Goal: Task Accomplishment & Management: Manage account settings

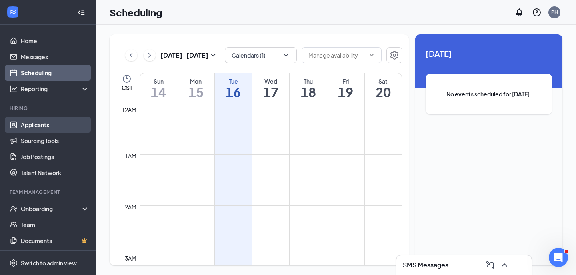
scroll to position [687, 0]
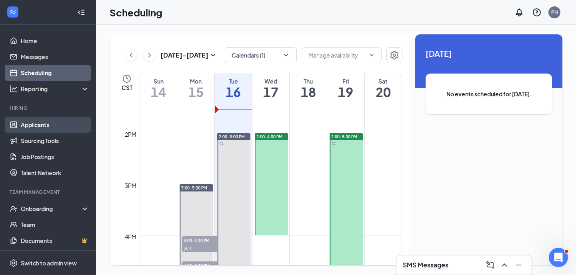
click at [50, 124] on link "Applicants" at bounding box center [55, 125] width 68 height 16
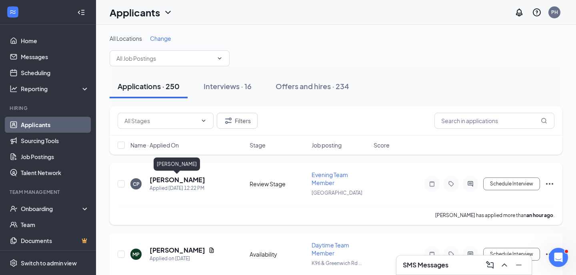
click at [192, 181] on h5 "[PERSON_NAME]" at bounding box center [178, 179] width 56 height 9
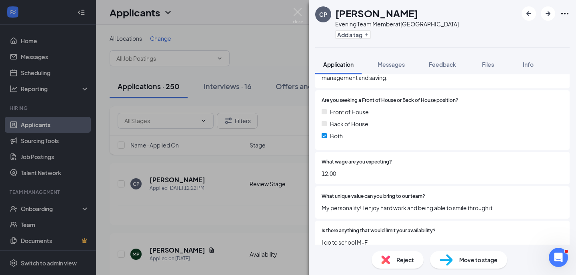
scroll to position [466, 0]
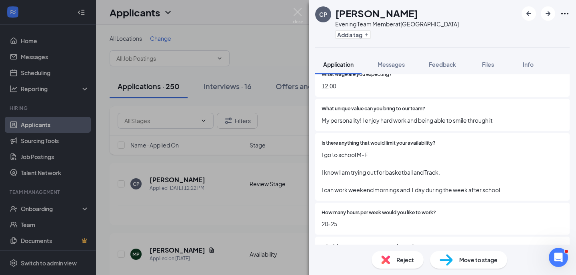
click at [274, 126] on div "CP [PERSON_NAME] Evening Team Member at [GEOGRAPHIC_DATA] Add a tag Application…" at bounding box center [288, 137] width 576 height 275
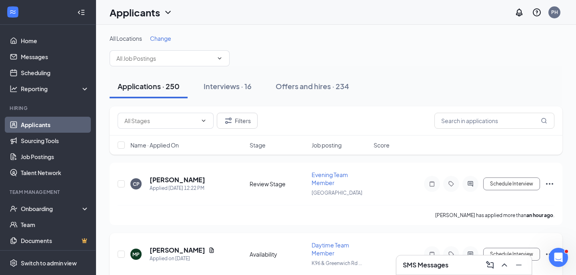
click at [170, 247] on h5 "[PERSON_NAME]" at bounding box center [178, 250] width 56 height 9
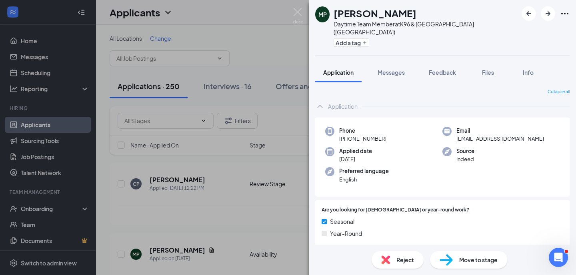
click at [130, 163] on div "MP [PERSON_NAME] Daytime Team Member at [GEOGRAPHIC_DATA] ([GEOGRAPHIC_DATA]) A…" at bounding box center [288, 137] width 576 height 275
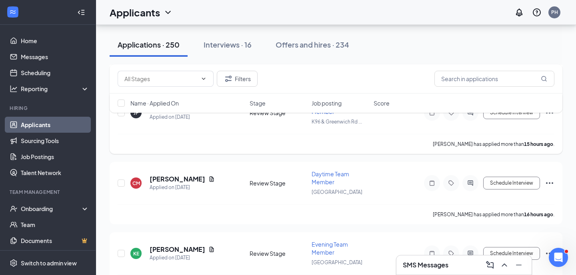
scroll to position [328, 0]
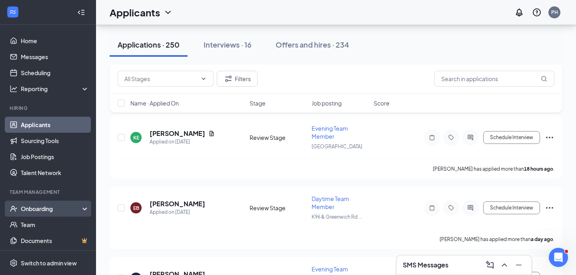
click at [44, 214] on div "Onboarding" at bounding box center [48, 209] width 96 height 16
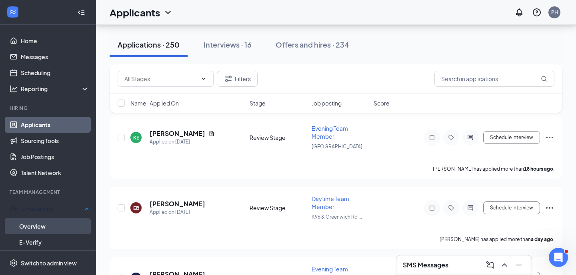
click at [44, 225] on link "Overview" at bounding box center [54, 226] width 70 height 16
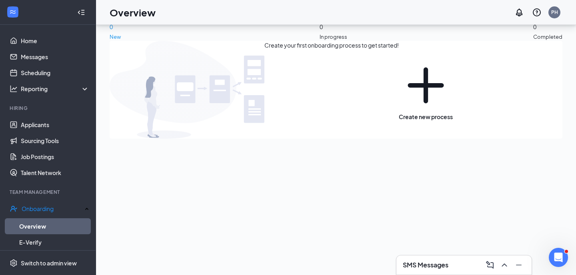
scroll to position [36, 0]
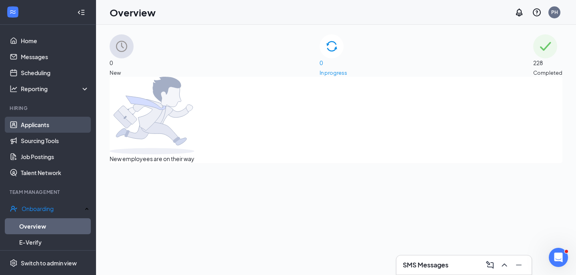
click at [60, 121] on link "Applicants" at bounding box center [55, 125] width 68 height 16
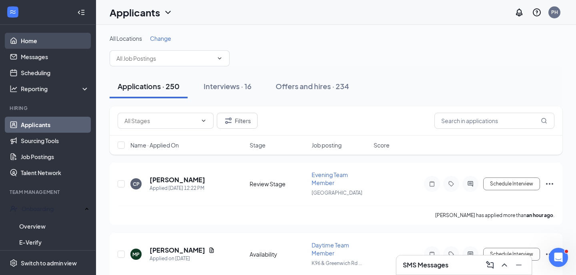
click at [50, 42] on link "Home" at bounding box center [55, 41] width 68 height 16
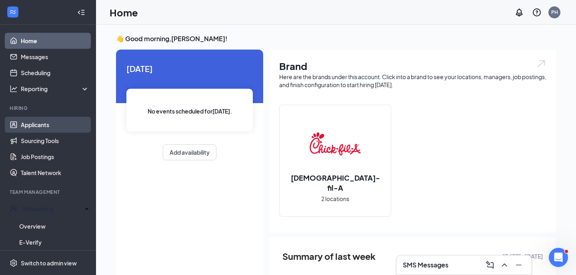
click at [52, 124] on link "Applicants" at bounding box center [55, 125] width 68 height 16
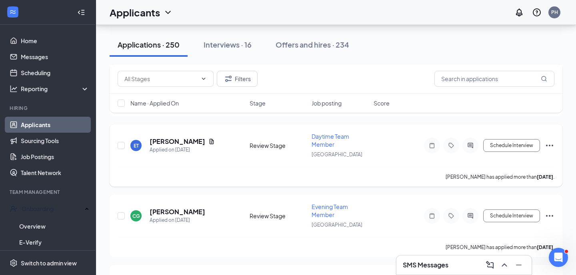
scroll to position [1561, 0]
click at [173, 142] on h5 "[PERSON_NAME]" at bounding box center [178, 142] width 56 height 9
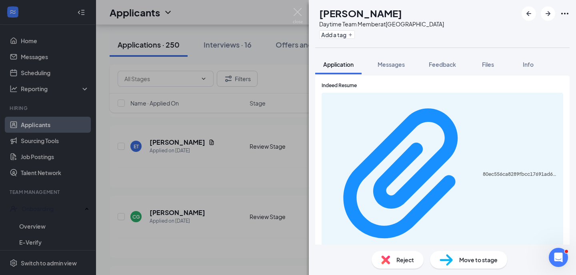
scroll to position [879, 0]
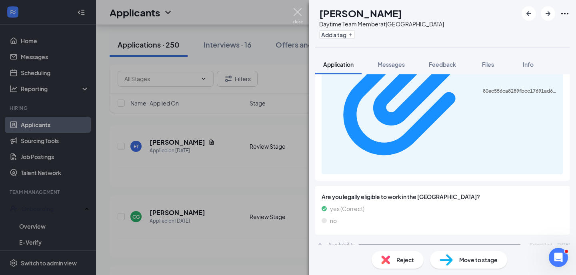
click at [297, 14] on img at bounding box center [298, 16] width 10 height 16
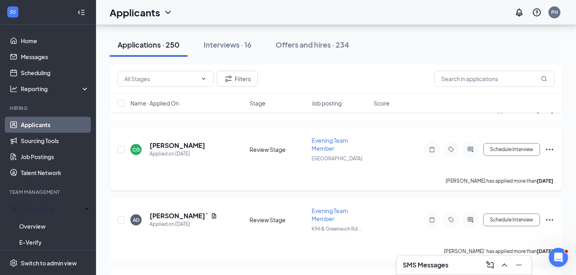
scroll to position [1631, 0]
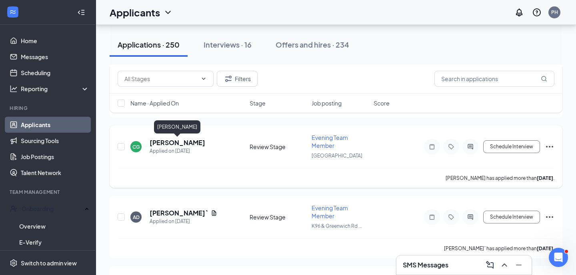
click at [192, 144] on h5 "[PERSON_NAME]" at bounding box center [178, 142] width 56 height 9
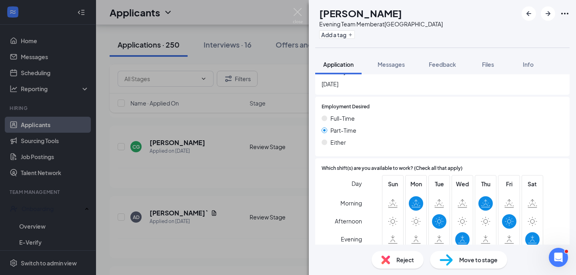
scroll to position [817, 0]
click at [233, 199] on div "CG [PERSON_NAME] Evening Team Member at [GEOGRAPHIC_DATA] Add a tag Application…" at bounding box center [288, 137] width 576 height 275
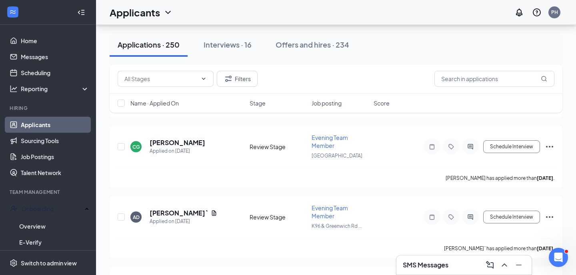
scroll to position [1685, 0]
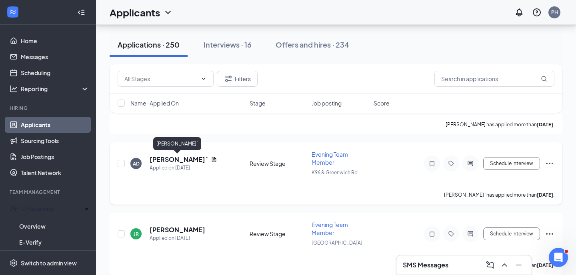
click at [185, 161] on h5 "[PERSON_NAME]`" at bounding box center [179, 159] width 58 height 9
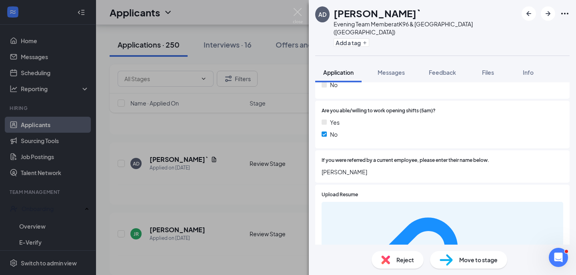
scroll to position [748, 0]
click at [453, 255] on div "Move to stage" at bounding box center [468, 260] width 77 height 18
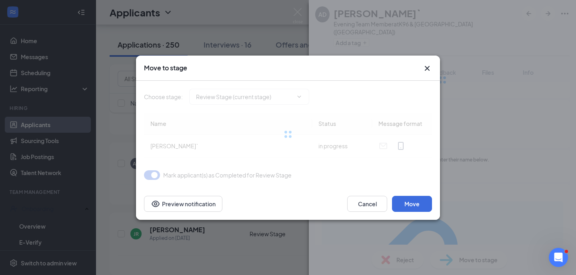
type input "Onsite Interview (next stage)"
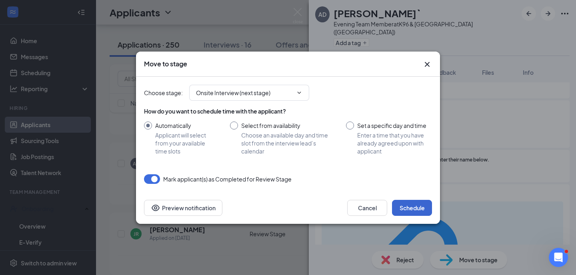
click at [416, 208] on button "Schedule" at bounding box center [412, 208] width 40 height 16
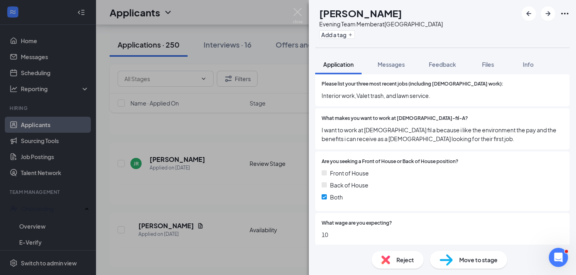
scroll to position [309, 0]
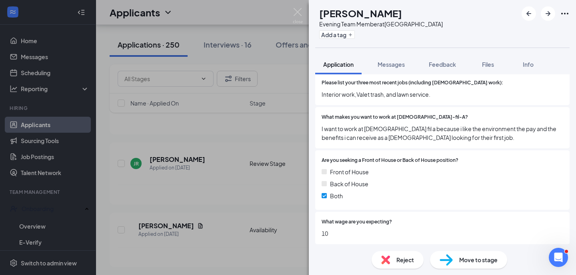
click at [249, 160] on div "JR [PERSON_NAME] Evening Team Member at [GEOGRAPHIC_DATA] Add a tag Application…" at bounding box center [288, 137] width 576 height 275
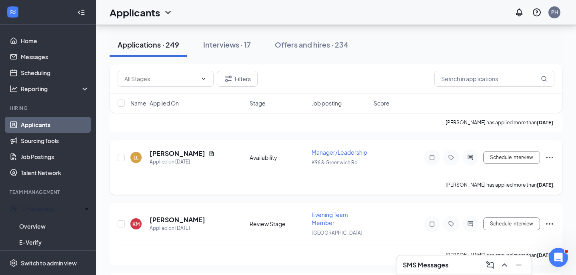
scroll to position [1783, 0]
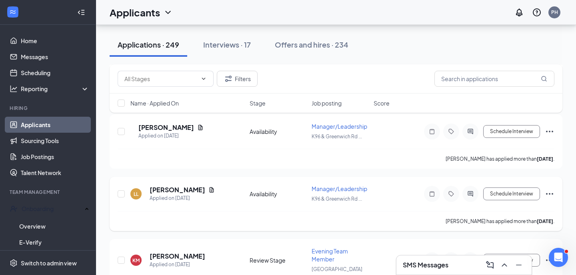
click at [183, 188] on h5 "[PERSON_NAME]" at bounding box center [178, 189] width 56 height 9
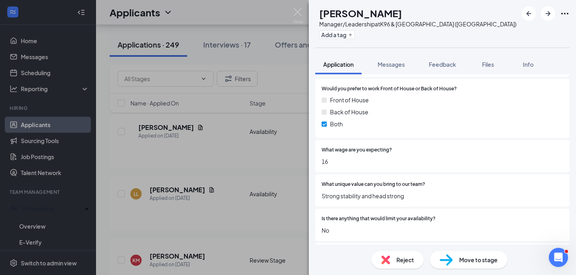
scroll to position [219, 0]
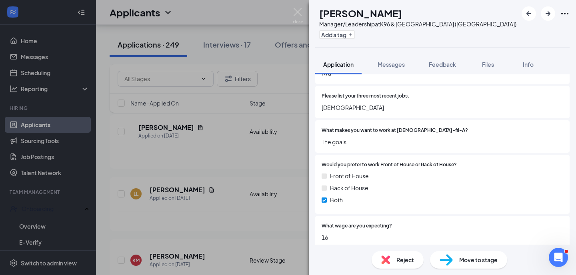
click at [177, 182] on div "LL [PERSON_NAME] Manager/Leadership at [GEOGRAPHIC_DATA] ([GEOGRAPHIC_DATA]) Ad…" at bounding box center [288, 137] width 576 height 275
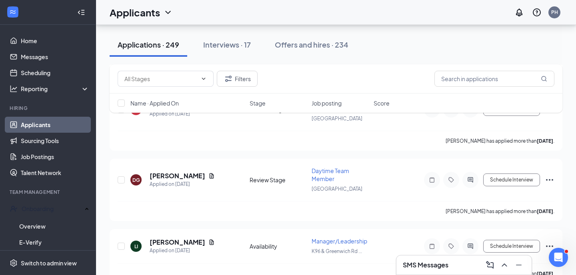
scroll to position [1944, 0]
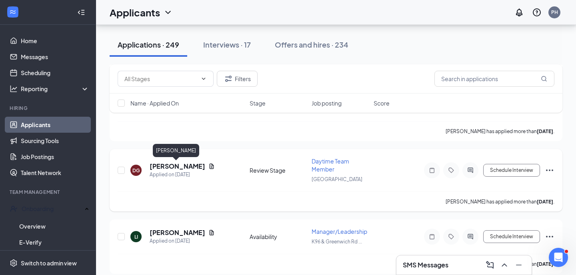
click at [191, 164] on h5 "[PERSON_NAME]" at bounding box center [178, 166] width 56 height 9
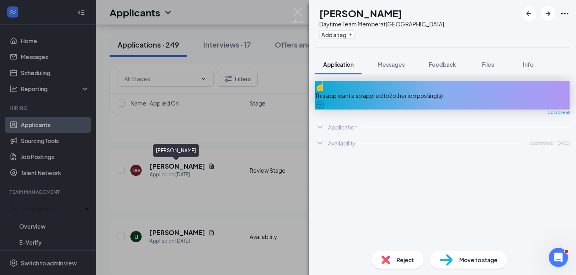
click at [203, 177] on div "DG [PERSON_NAME] Daytime Team Member at [GEOGRAPHIC_DATA] Add a tag Application…" at bounding box center [288, 137] width 576 height 275
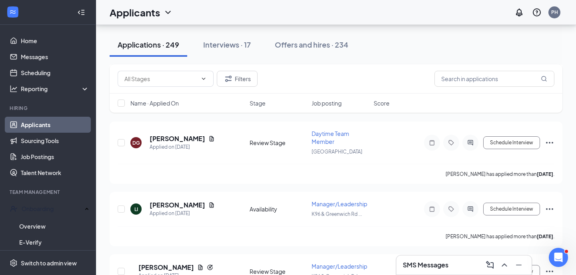
scroll to position [1898, 0]
